Goal: Task Accomplishment & Management: Complete application form

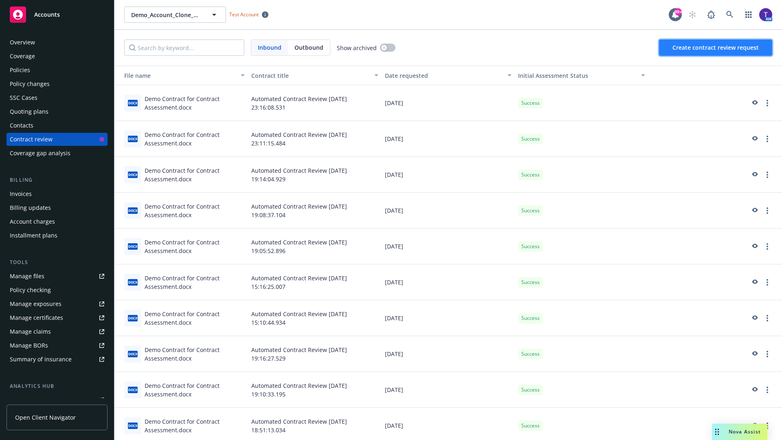
click at [716, 48] on span "Create contract review request" at bounding box center [715, 48] width 86 height 8
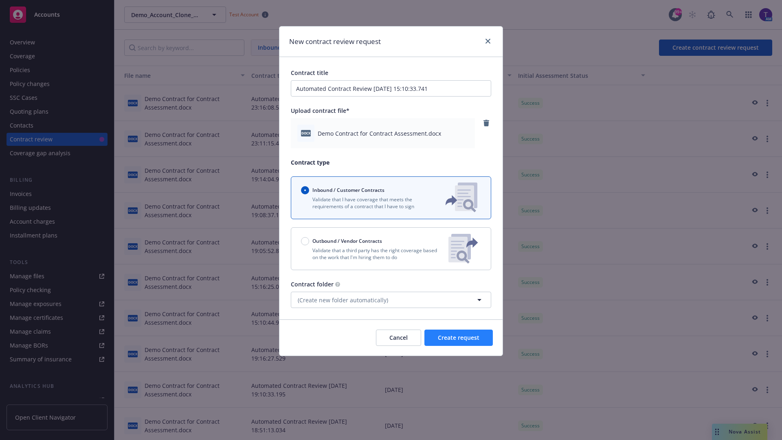
type input "Automated Contract Review [DATE] 15:10:33.741"
click at [458, 338] on span "Create request" at bounding box center [459, 337] width 42 height 8
